Goal: Information Seeking & Learning: Learn about a topic

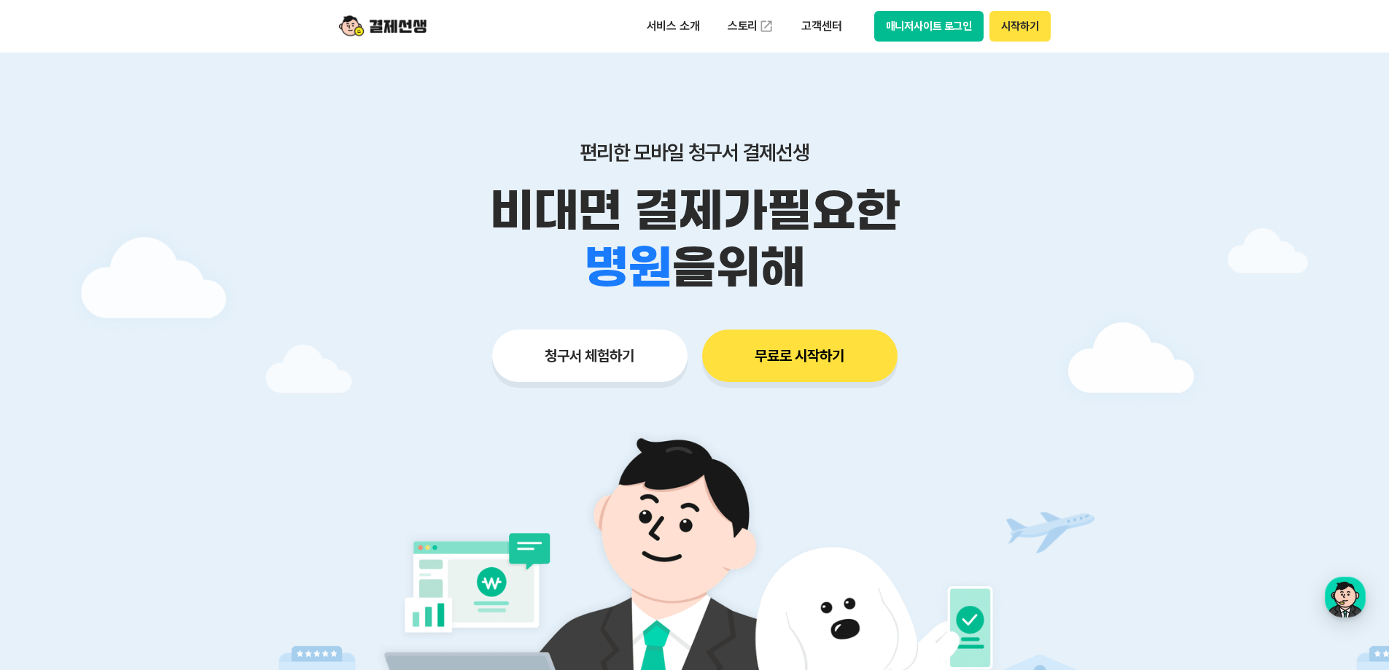
drag, startPoint x: 916, startPoint y: 20, endPoint x: 829, endPoint y: 9, distance: 88.1
click at [670, 23] on p "서비스 소개" at bounding box center [673, 26] width 74 height 26
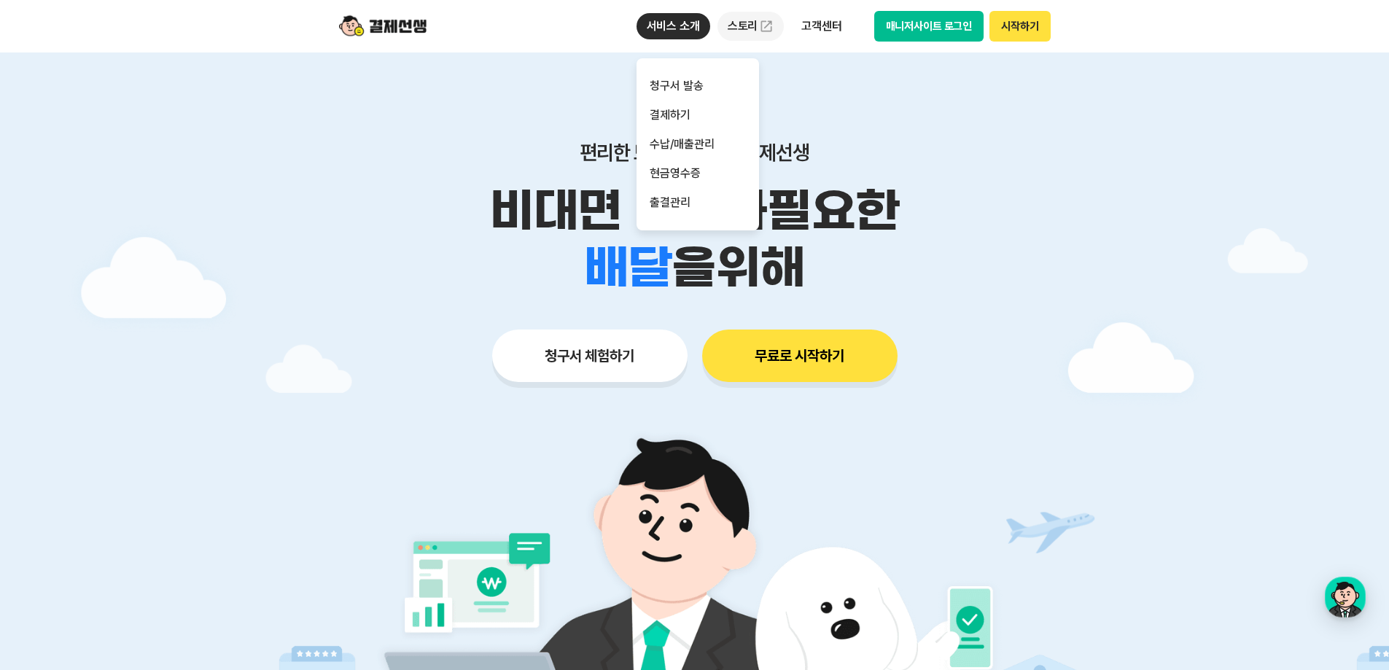
click at [741, 20] on link "스토리" at bounding box center [750, 26] width 67 height 29
click at [825, 22] on p "고객센터" at bounding box center [821, 26] width 60 height 26
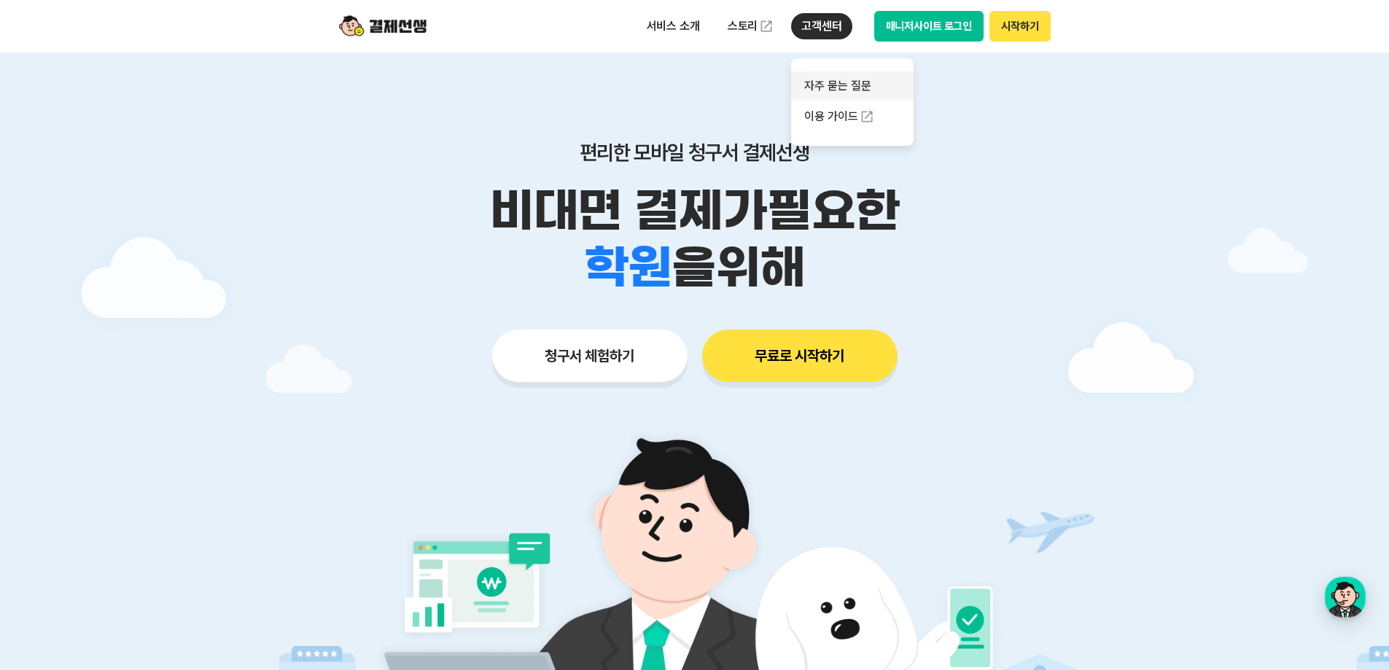
click at [840, 82] on link "자주 묻는 질문" at bounding box center [852, 85] width 122 height 29
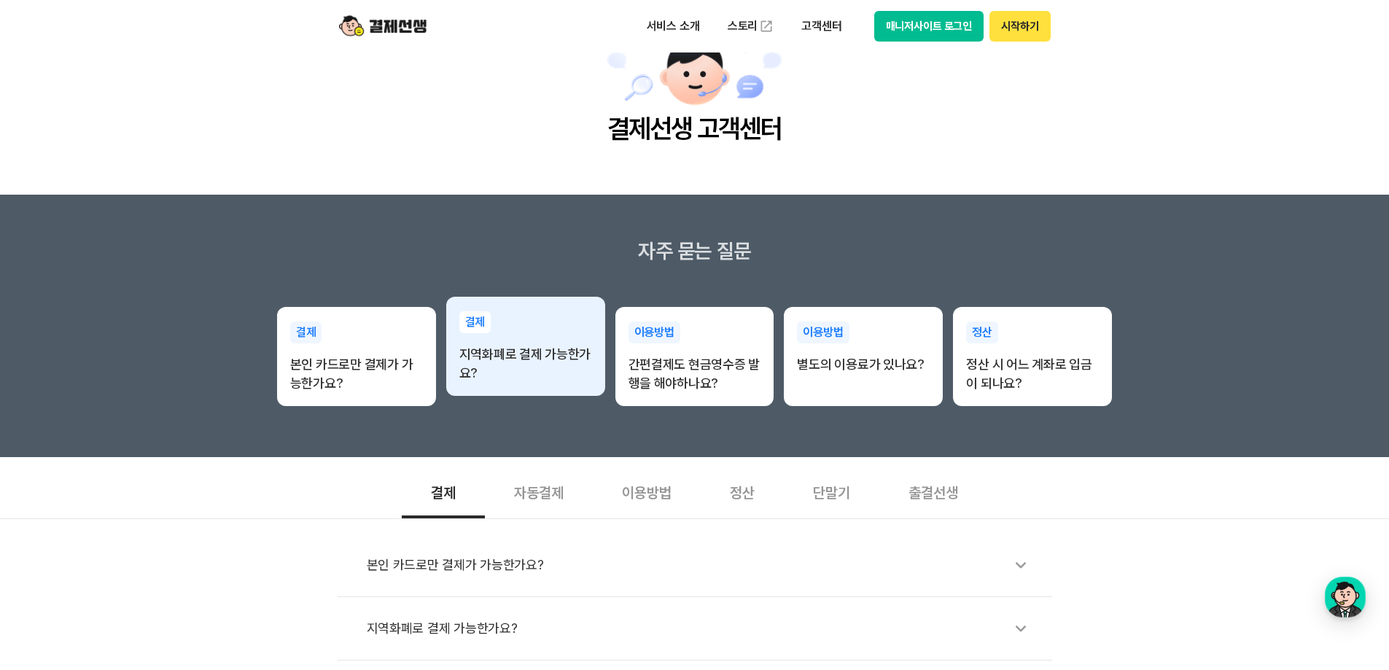
scroll to position [146, 0]
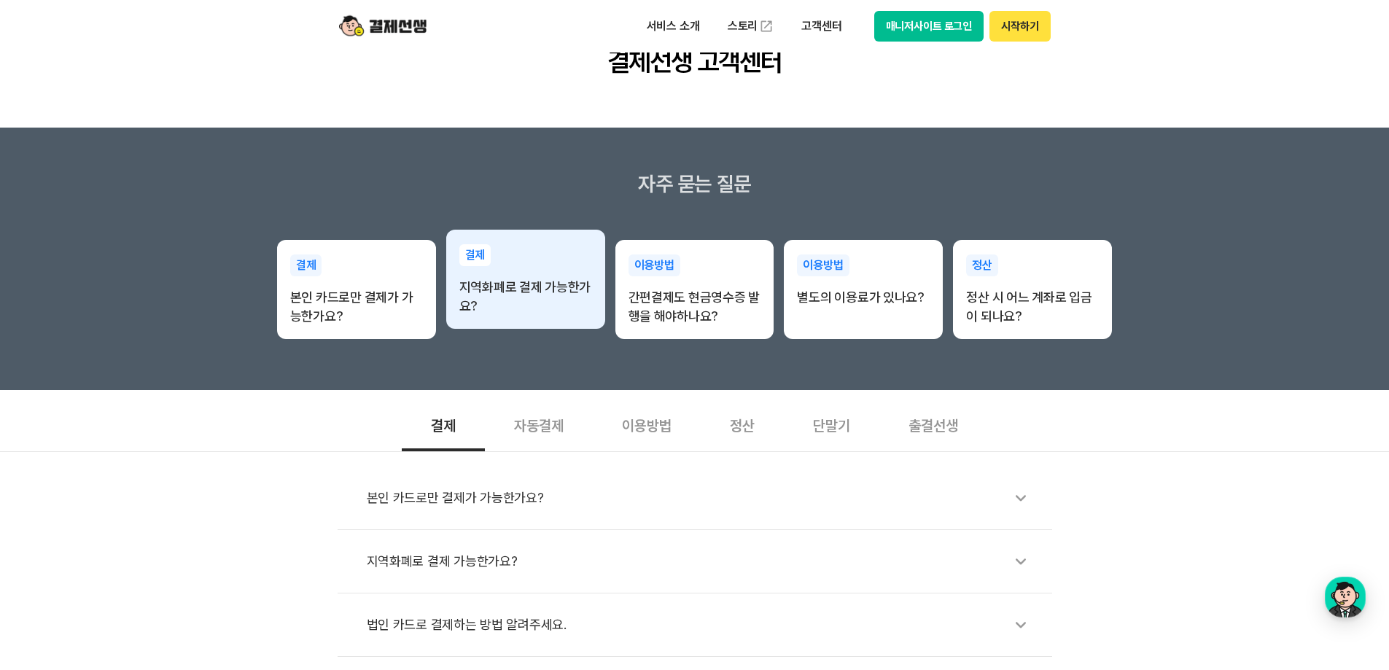
click at [531, 282] on p "지역화폐로 결제 가능한가요?" at bounding box center [525, 297] width 133 height 38
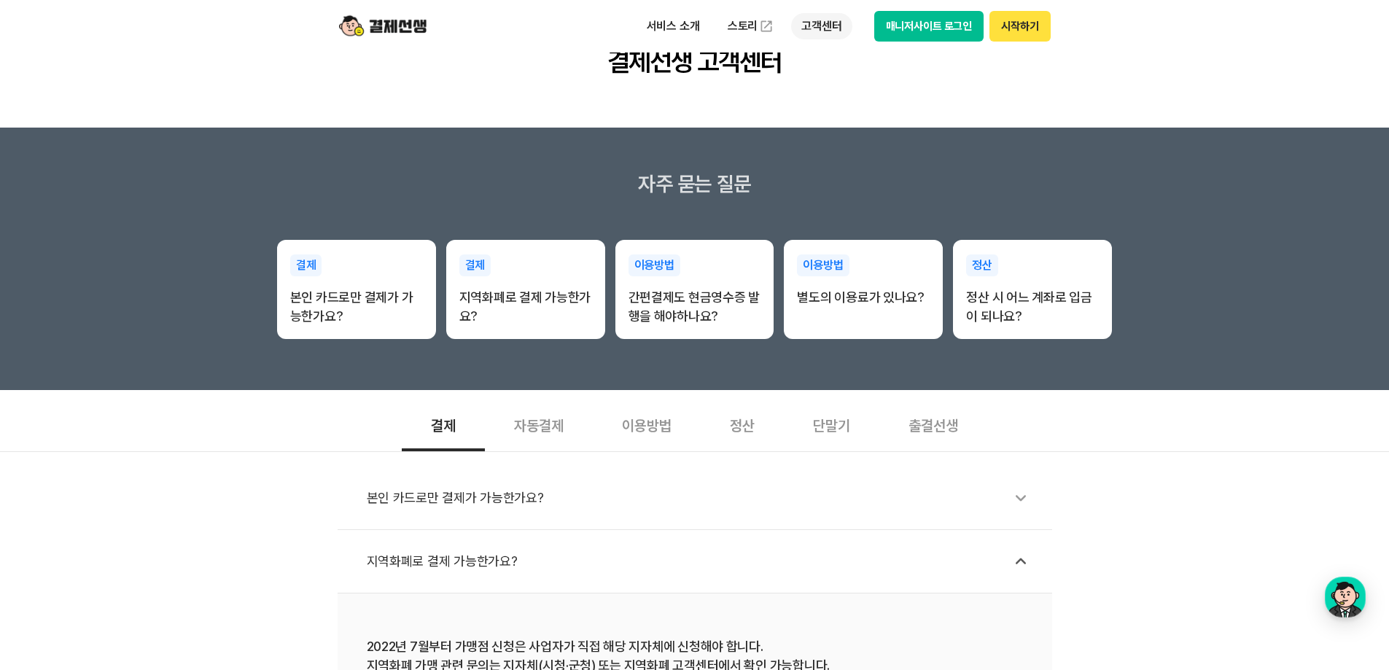
click at [813, 36] on p "고객센터" at bounding box center [821, 26] width 60 height 26
click at [837, 117] on link "이용 가이드" at bounding box center [852, 117] width 122 height 32
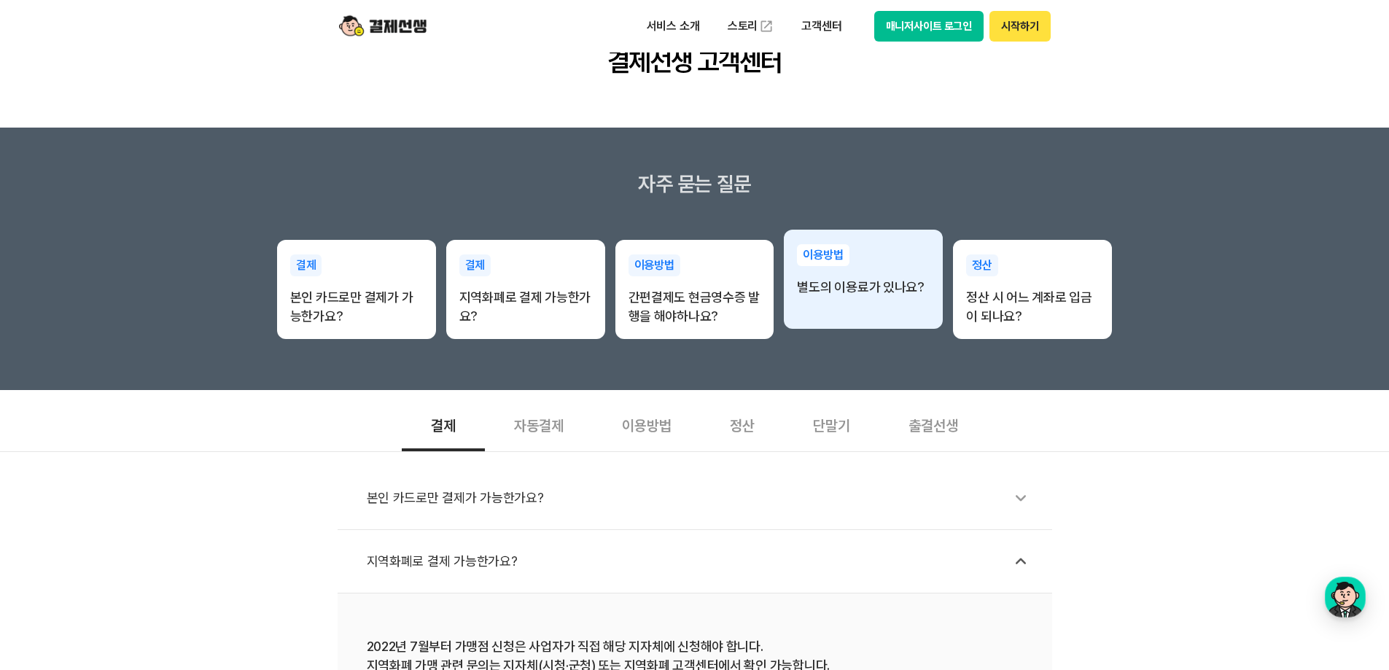
click at [900, 323] on div "이용방법 별도의 이용료가 있나요?" at bounding box center [863, 279] width 159 height 99
click at [862, 285] on p "별도의 이용료가 있나요?" at bounding box center [863, 287] width 133 height 19
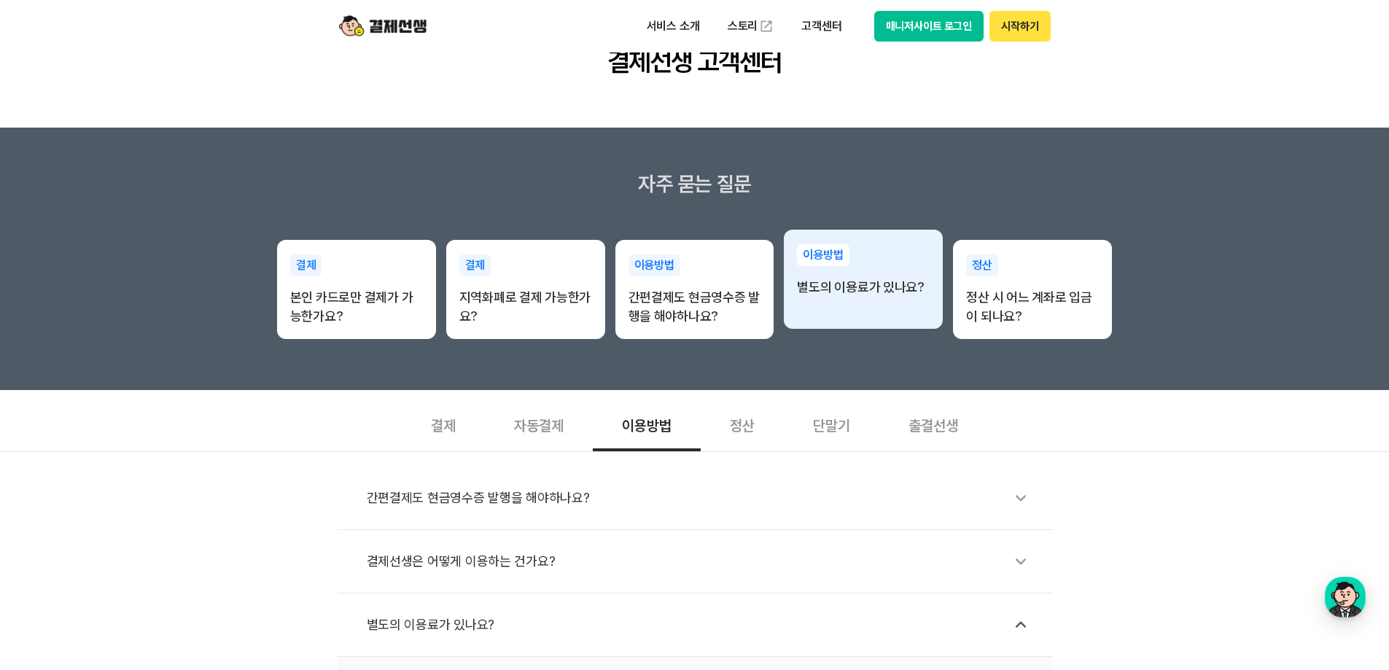
click at [870, 273] on div "이용방법 별도의 이용료가 있나요?" at bounding box center [863, 271] width 159 height 82
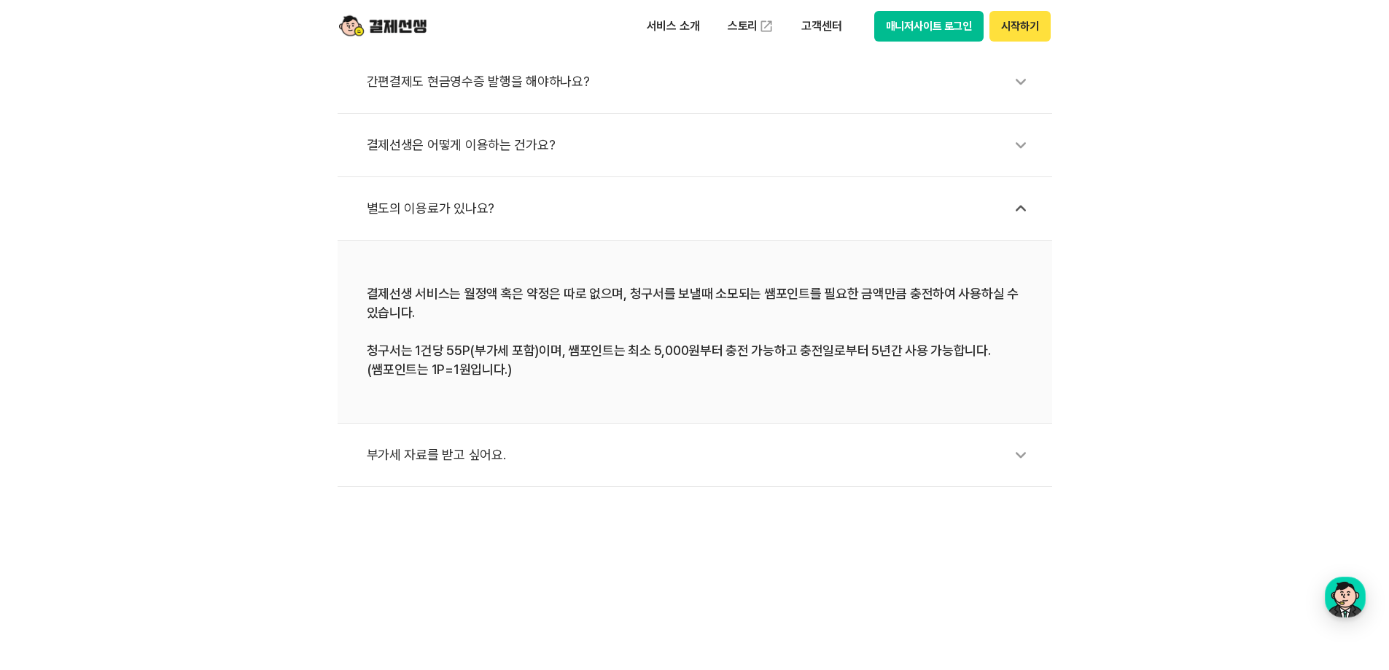
scroll to position [583, 0]
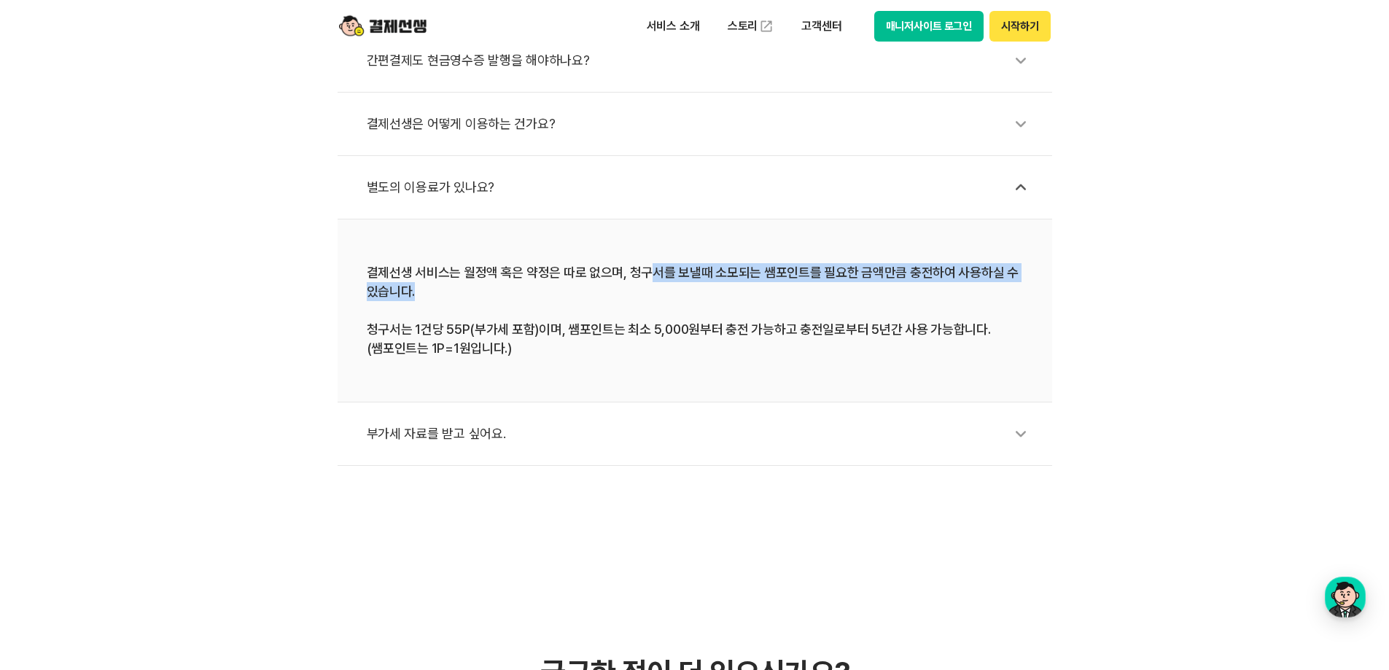
drag, startPoint x: 745, startPoint y: 280, endPoint x: 776, endPoint y: 287, distance: 31.5
click at [776, 287] on div "결제선생 서비스는 월정액 혹은 약정은 따로 없으며, 청구서를 보낼때 소모되는 쌤포인트를 필요한 금액만큼 충전하여 사용하실 수 있습니다. 청구서…" at bounding box center [695, 310] width 656 height 95
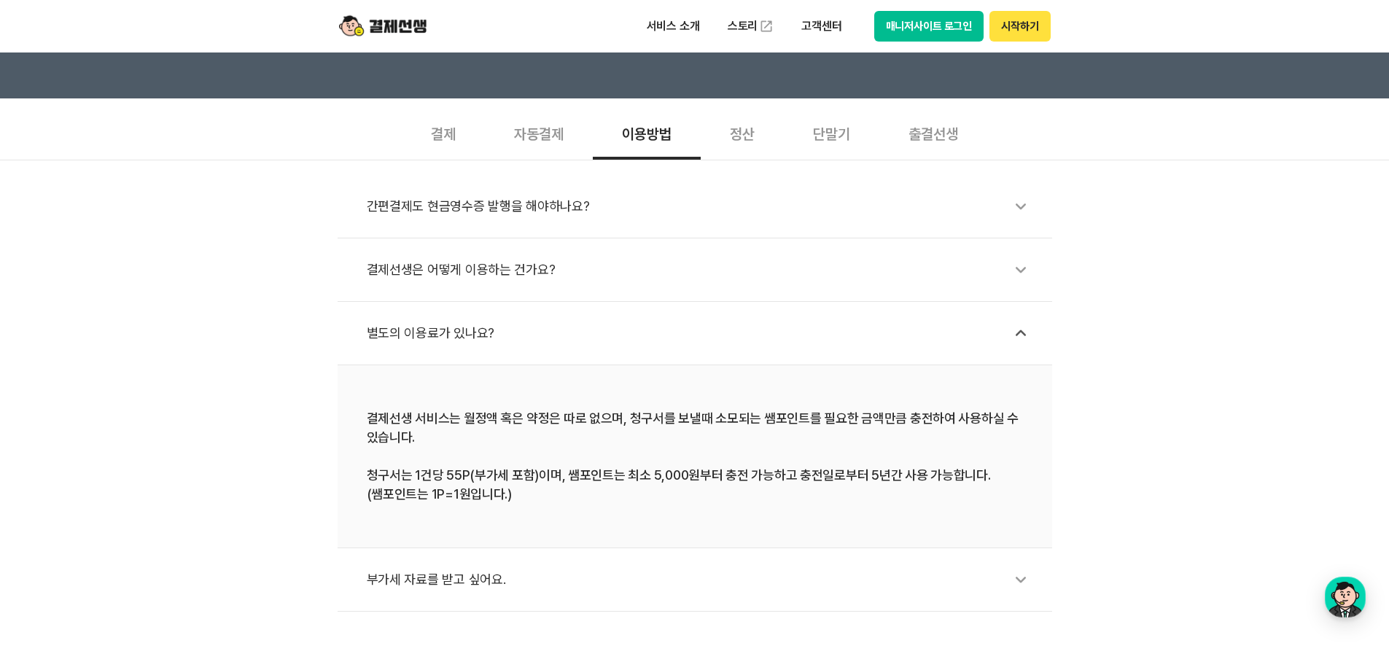
click at [574, 418] on div "결제선생 서비스는 월정액 혹은 약정은 따로 없으며, 청구서를 보낼때 소모되는 쌤포인트를 필요한 금액만큼 충전하여 사용하실 수 있습니다. 청구서…" at bounding box center [695, 456] width 656 height 95
click at [939, 270] on div "결제선생은 어떻게 이용하는 건가요?" at bounding box center [702, 270] width 671 height 34
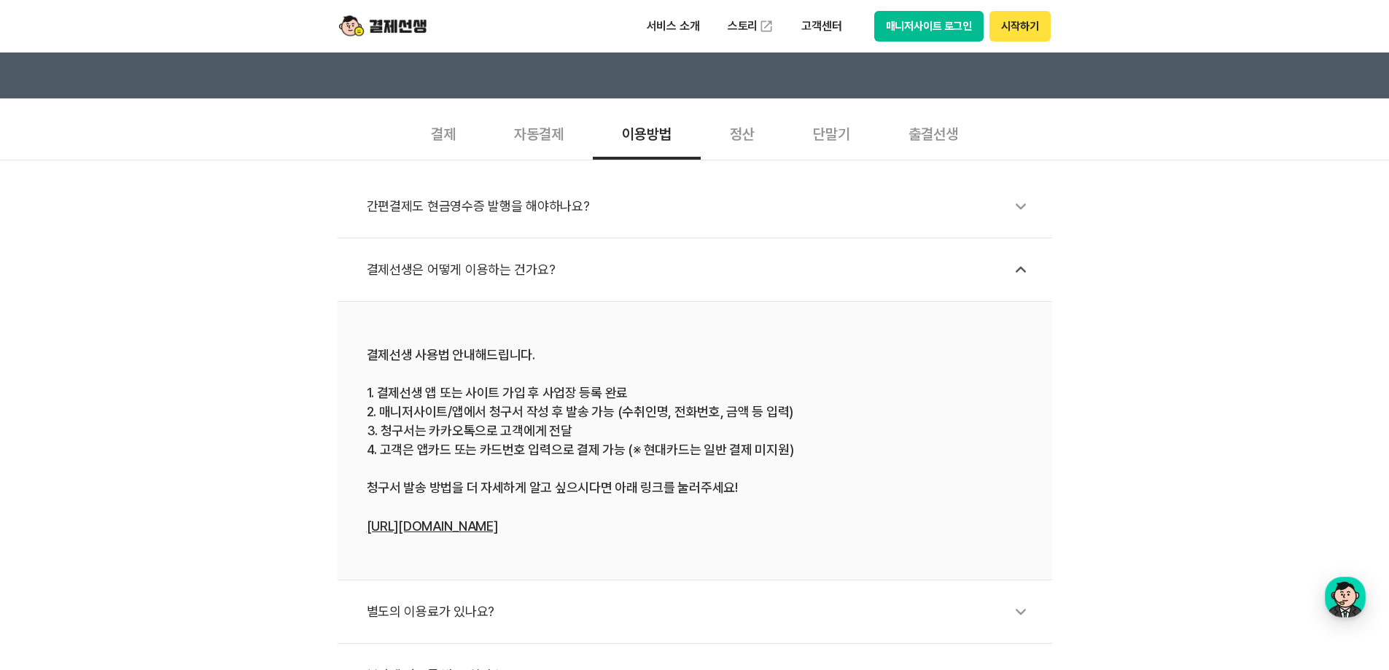
click at [431, 128] on div "결제" at bounding box center [443, 133] width 83 height 54
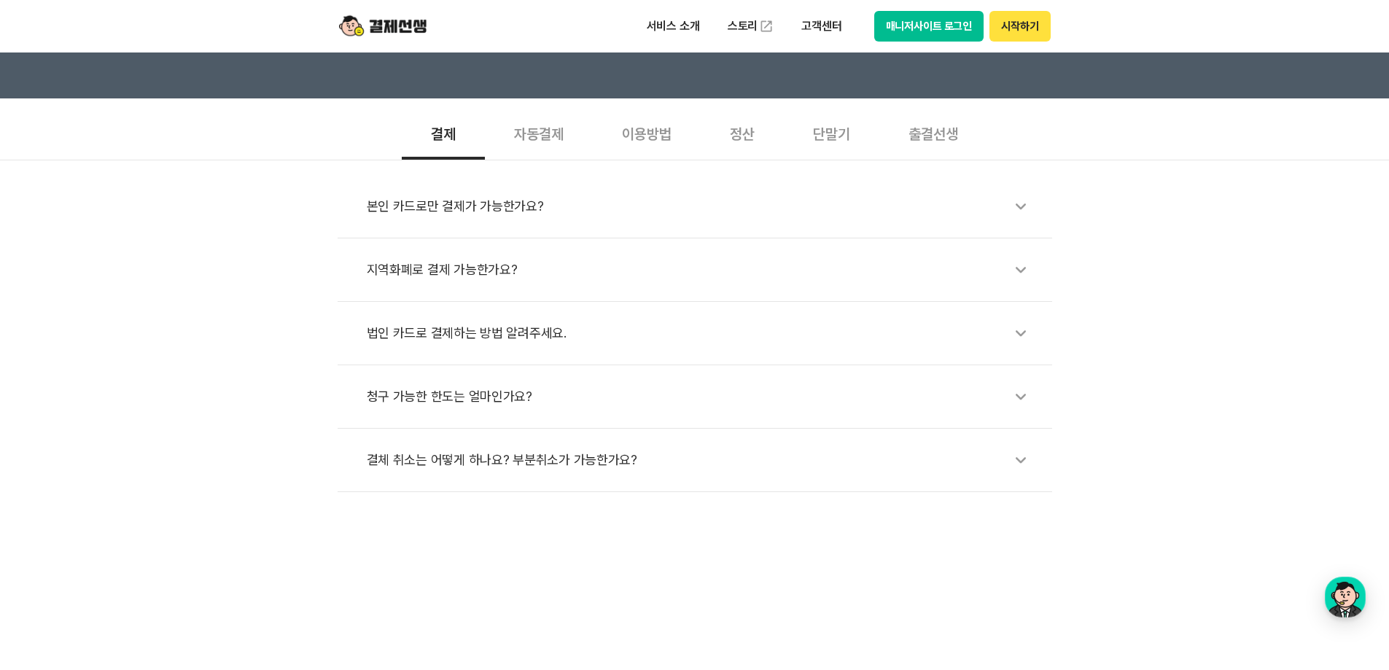
click at [950, 146] on div "출결선생" at bounding box center [933, 133] width 108 height 54
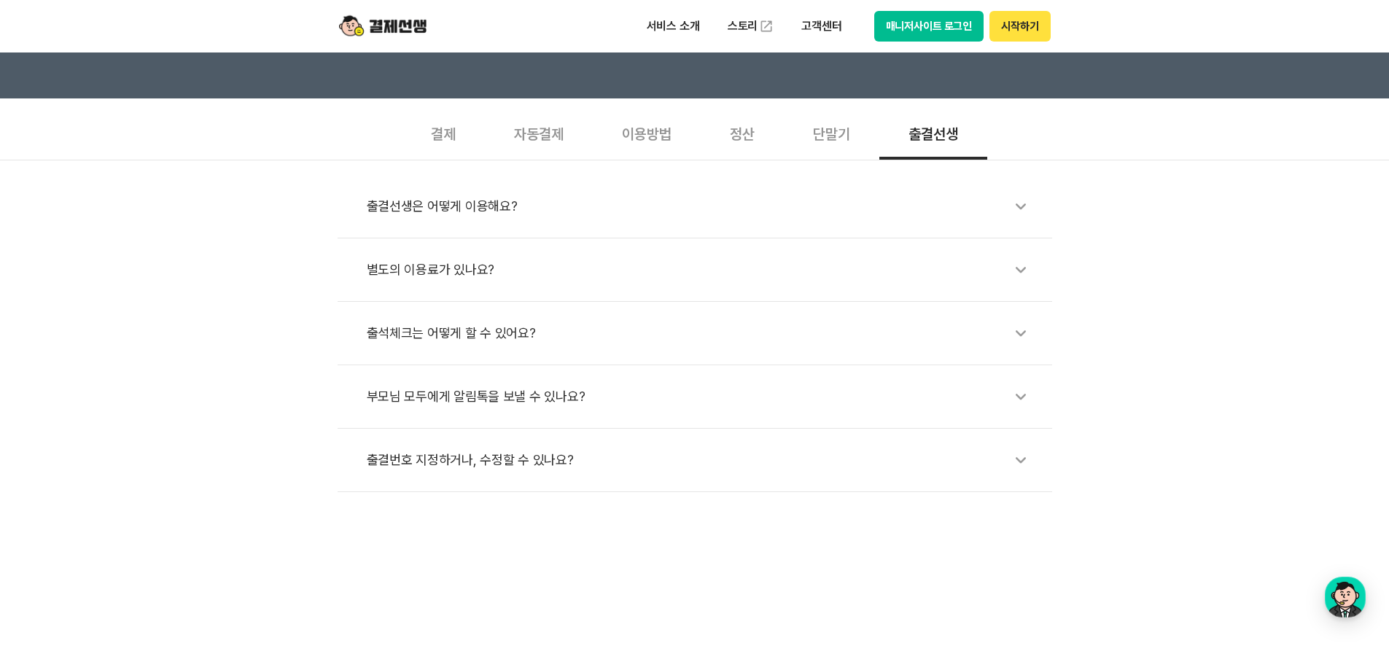
click at [828, 146] on div "단말기" at bounding box center [831, 133] width 95 height 54
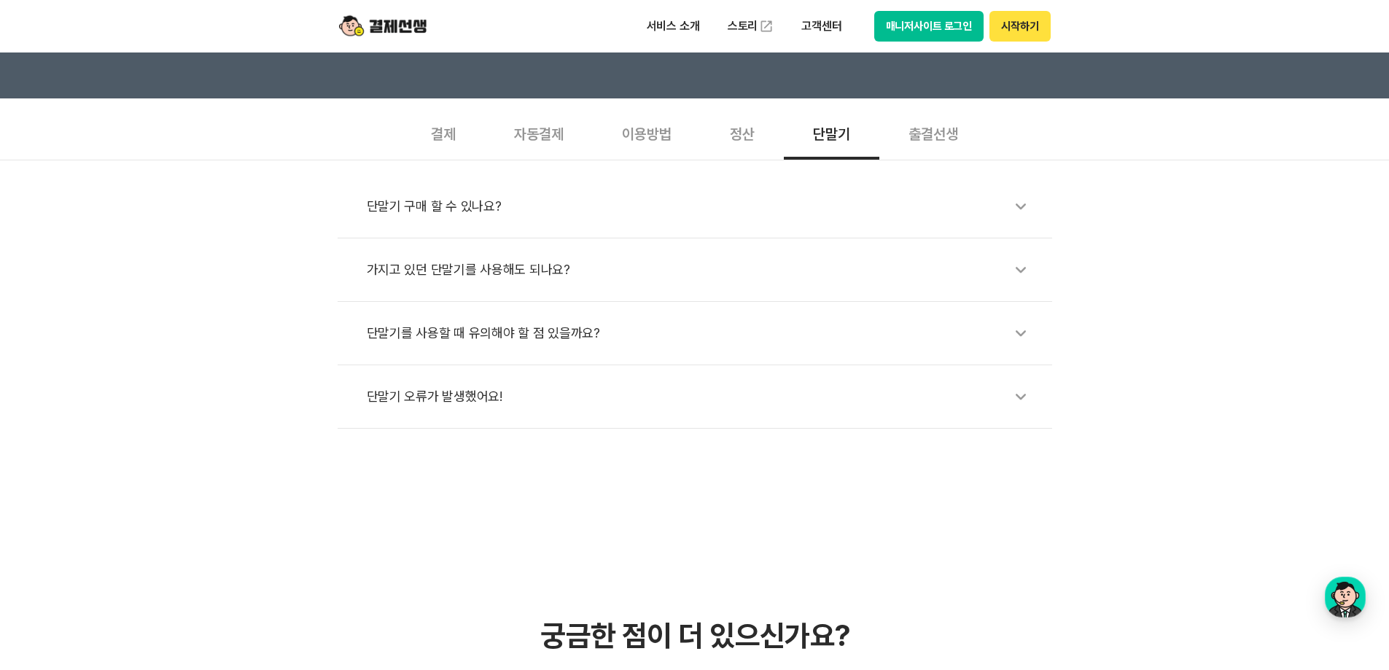
click at [792, 246] on li "가지고 있던 단말기를 사용해도 되나요?" at bounding box center [694, 269] width 714 height 63
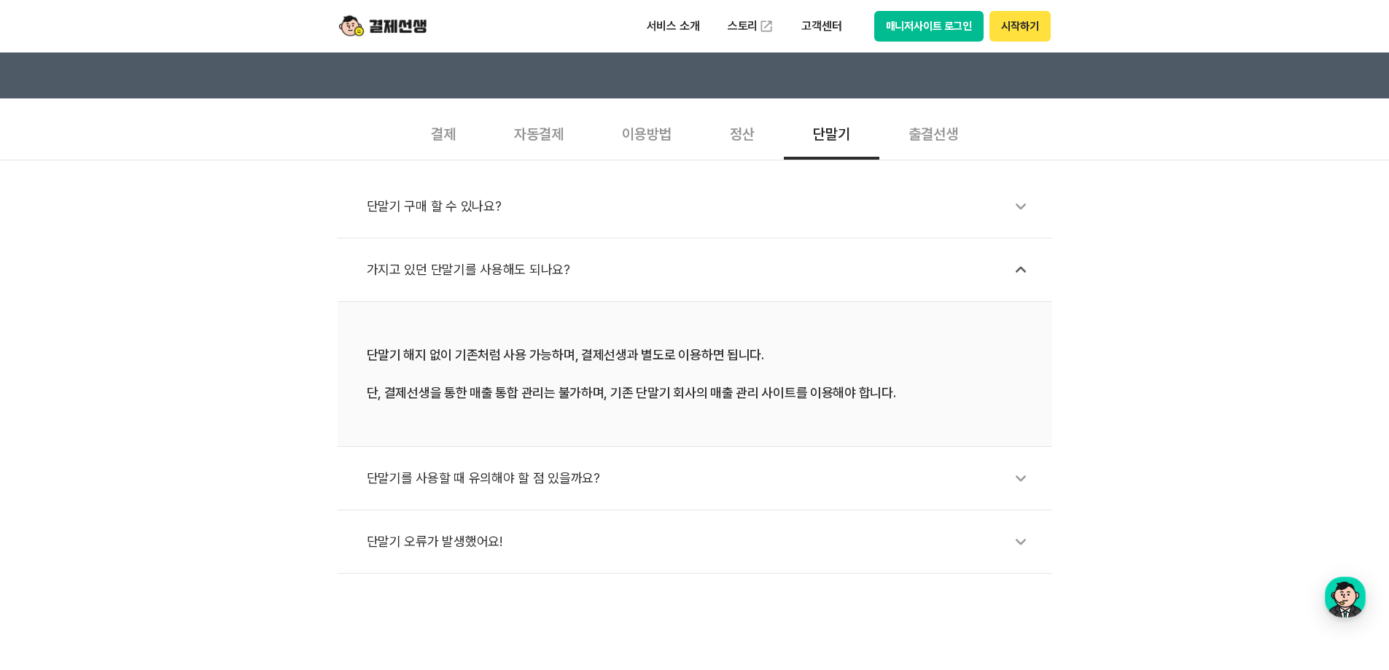
click at [789, 249] on li "가지고 있던 단말기를 사용해도 되나요?" at bounding box center [694, 269] width 714 height 63
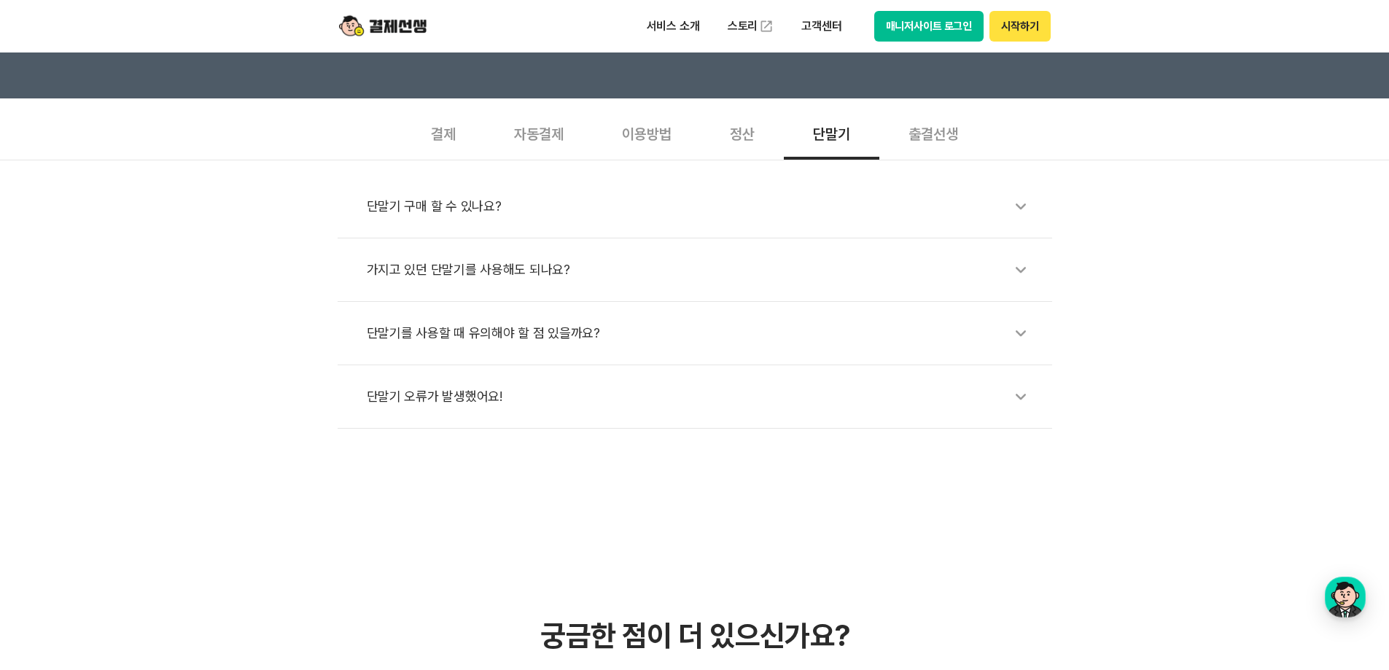
click at [642, 133] on div "이용방법" at bounding box center [647, 133] width 108 height 54
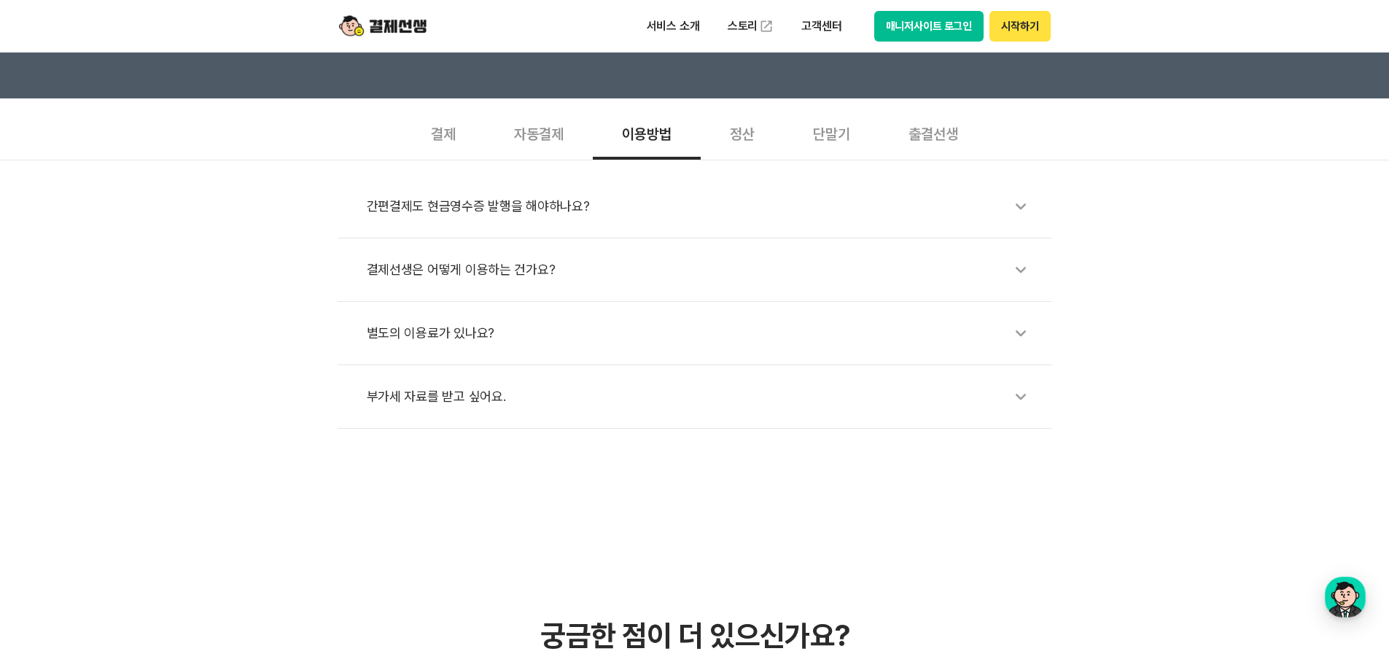
click at [397, 25] on img at bounding box center [382, 26] width 87 height 28
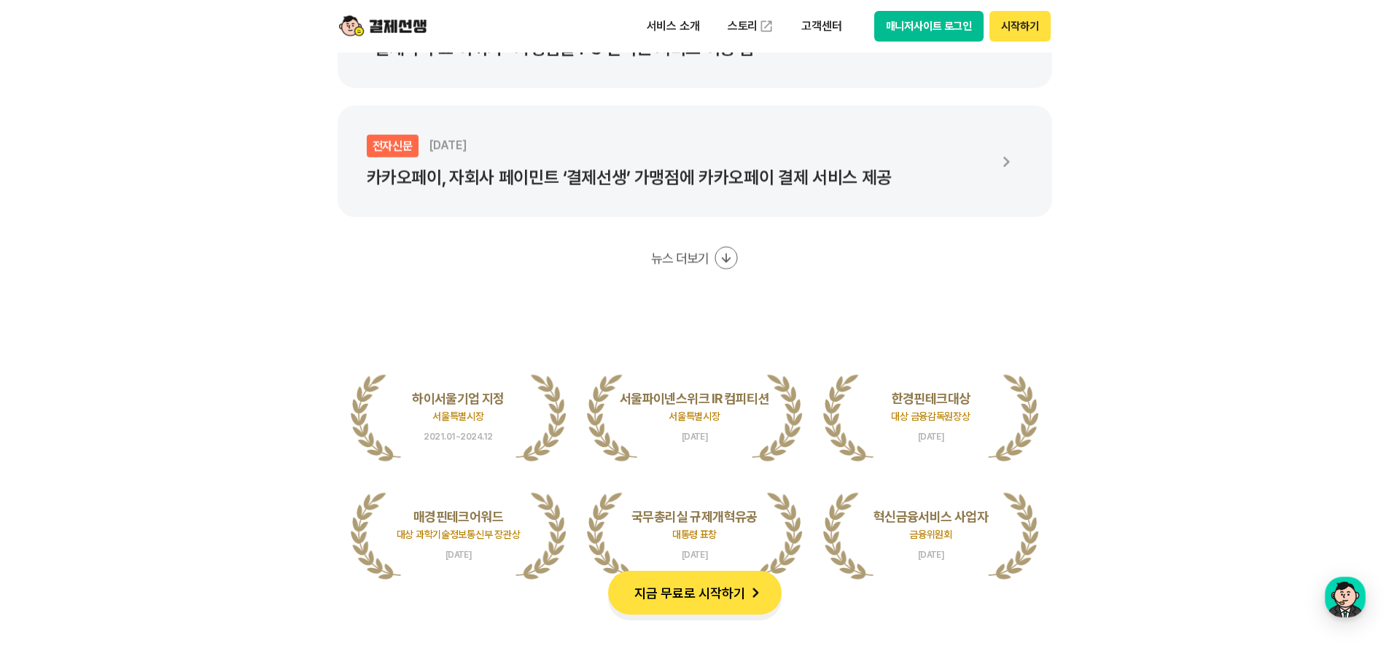
scroll to position [3061, 0]
